Goal: Information Seeking & Learning: Check status

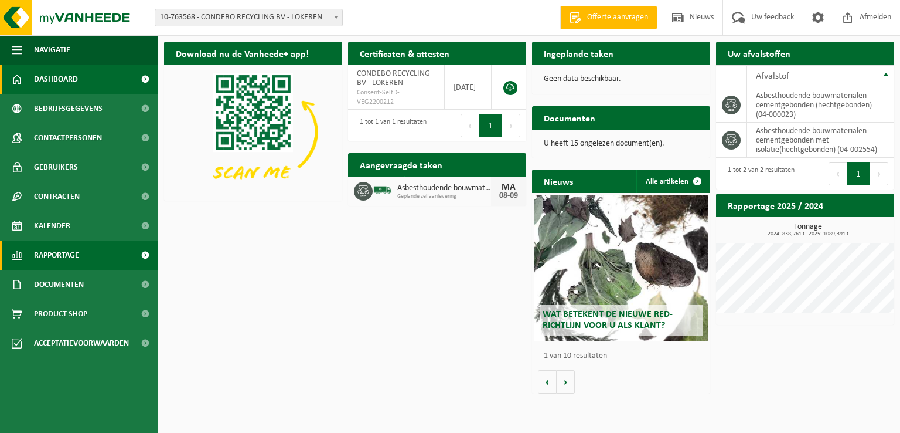
click at [70, 257] on span "Rapportage" at bounding box center [56, 254] width 45 height 29
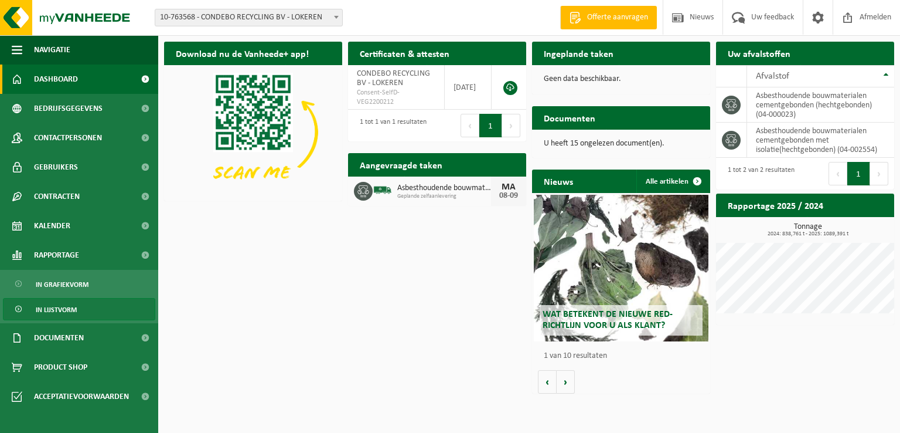
click at [65, 309] on span "In lijstvorm" at bounding box center [56, 309] width 41 height 22
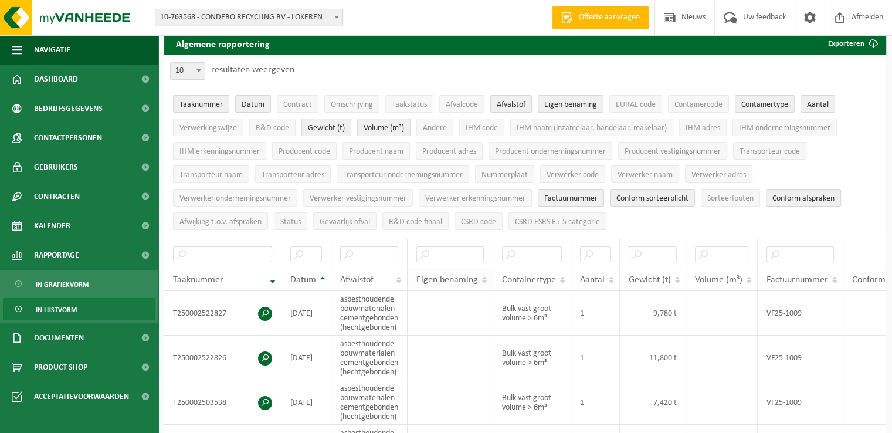
scroll to position [117, 0]
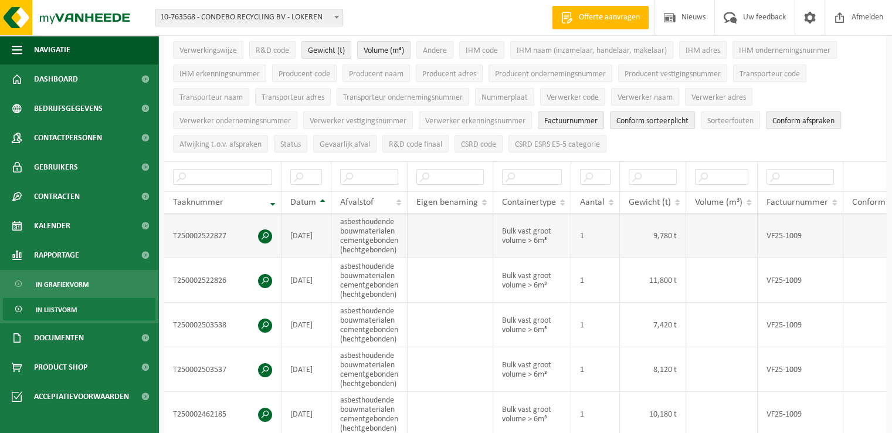
click at [213, 233] on td "T250002522827" at bounding box center [222, 235] width 117 height 45
click at [268, 230] on span at bounding box center [265, 236] width 14 height 14
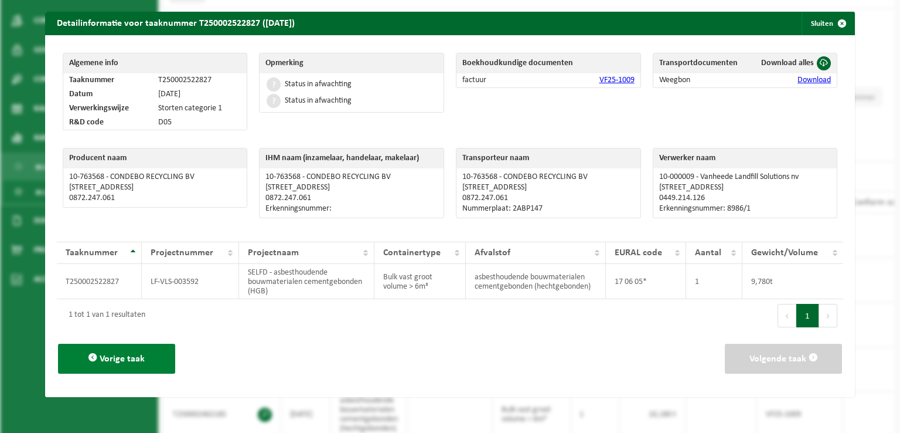
click at [131, 348] on button "Vorige taak" at bounding box center [116, 359] width 117 height 30
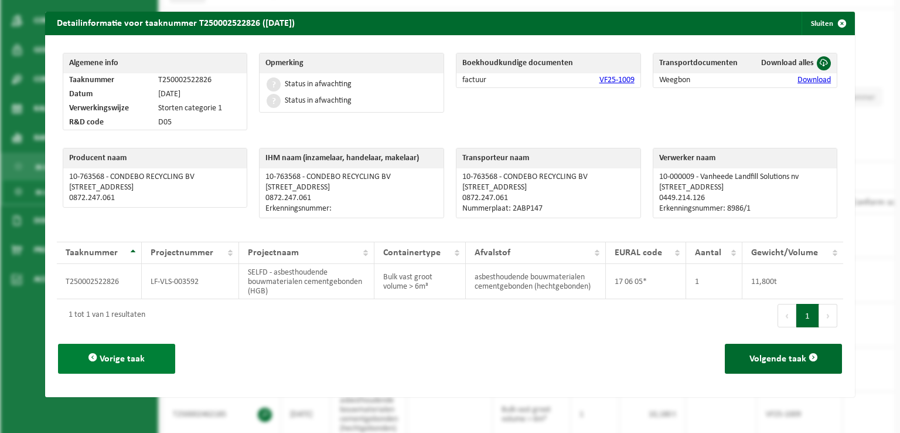
click at [136, 359] on span "Vorige taak" at bounding box center [122, 358] width 45 height 9
click at [137, 361] on span "Vorige taak" at bounding box center [122, 358] width 45 height 9
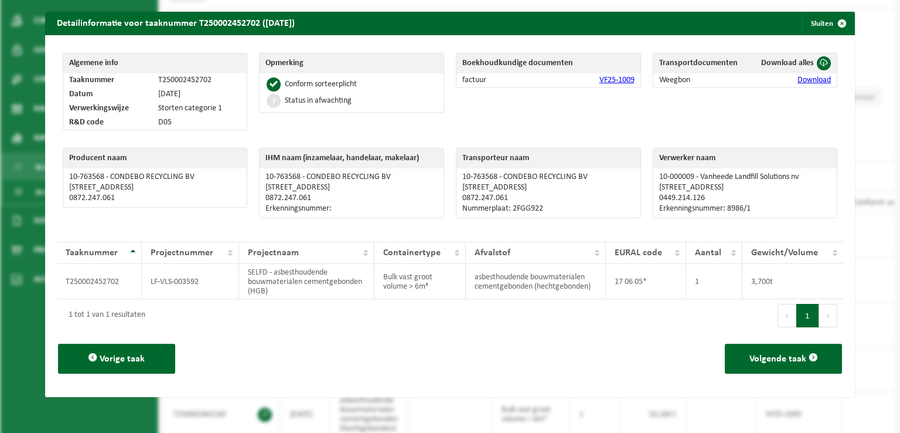
click at [137, 361] on span "Vorige taak" at bounding box center [122, 358] width 45 height 9
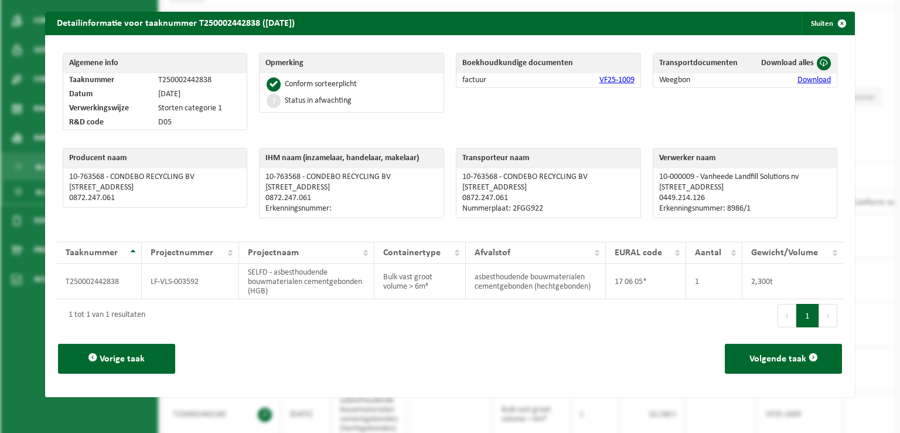
click at [137, 361] on span "Vorige taak" at bounding box center [122, 358] width 45 height 9
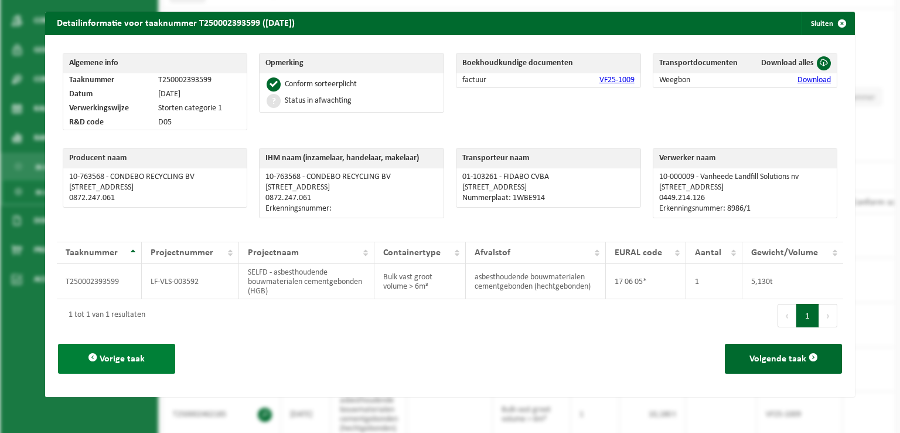
click at [138, 358] on span "Vorige taak" at bounding box center [122, 358] width 45 height 9
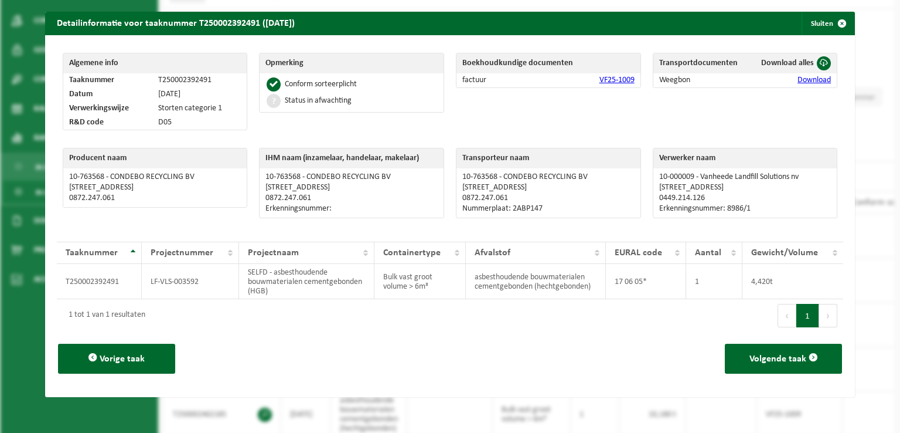
click at [138, 358] on span "Vorige taak" at bounding box center [122, 358] width 45 height 9
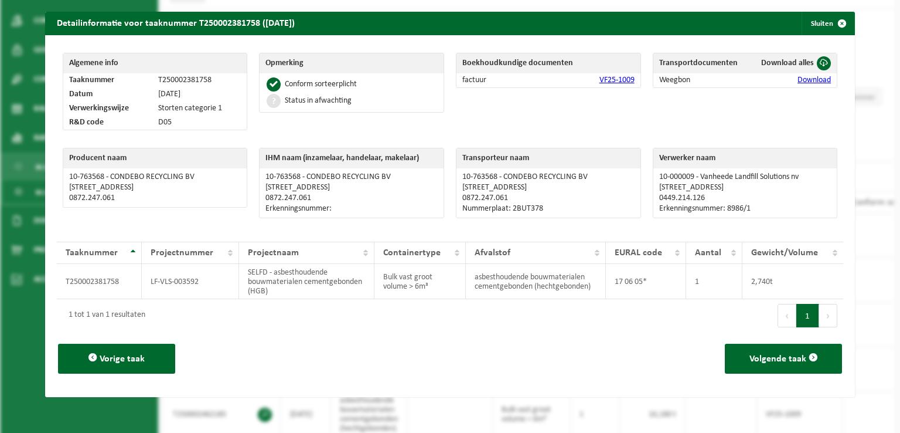
click at [138, 358] on span "Vorige taak" at bounding box center [122, 358] width 45 height 9
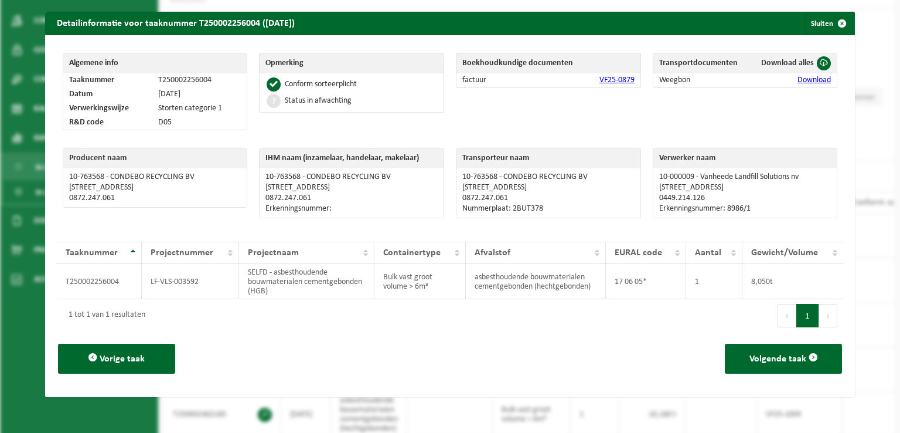
click at [138, 358] on span "Vorige taak" at bounding box center [122, 358] width 45 height 9
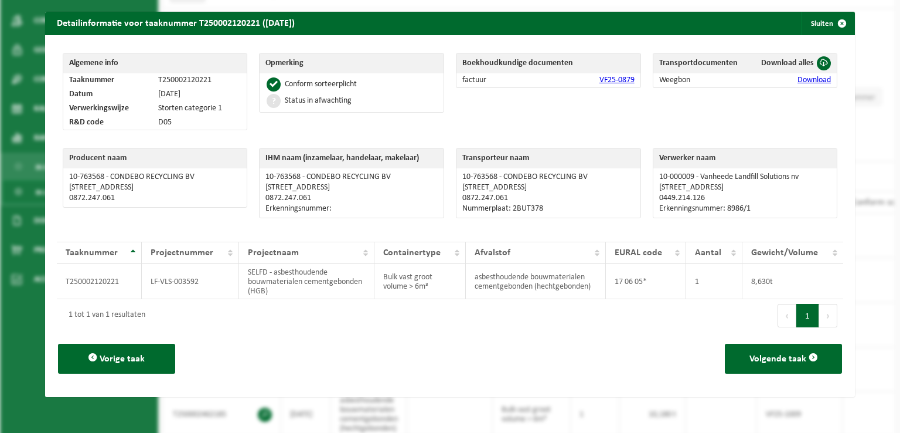
click at [138, 358] on span "Vorige taak" at bounding box center [122, 358] width 45 height 9
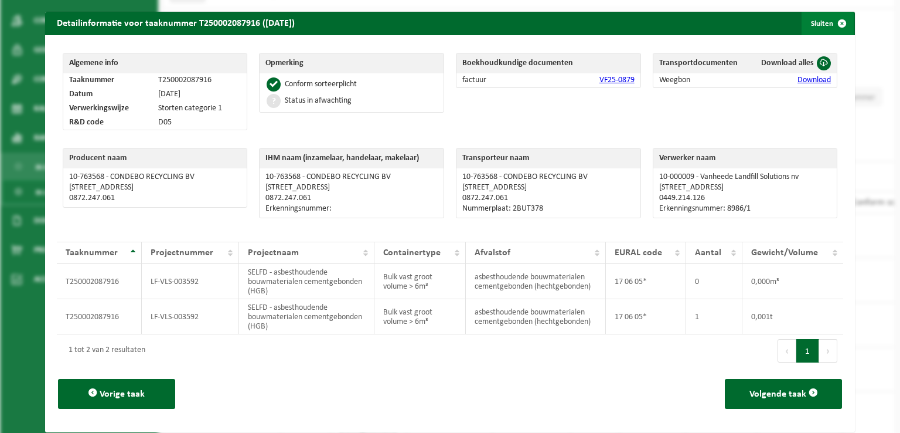
click at [833, 21] on span "button" at bounding box center [842, 23] width 23 height 23
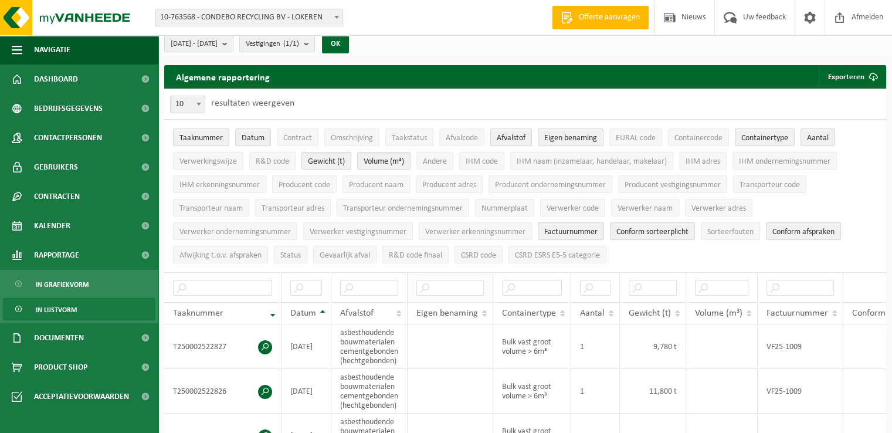
scroll to position [0, 0]
